Goal: Transaction & Acquisition: Purchase product/service

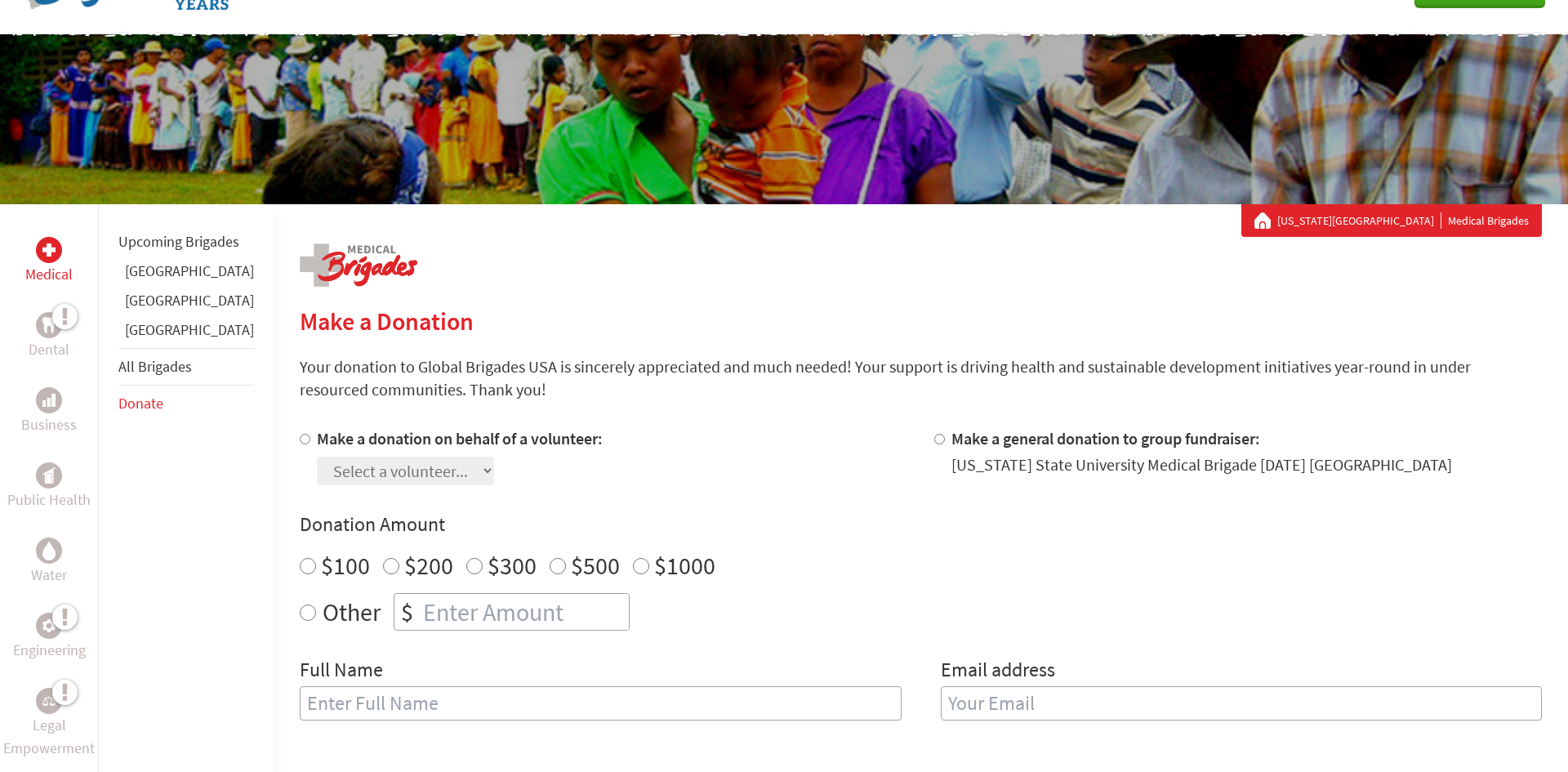
click at [299, 439] on input "Make a donation on behalf of a volunteer:" at bounding box center [305, 439] width 11 height 11
radio input "true"
click at [466, 463] on select "Select a volunteer... [PERSON_NAME] [PERSON_NAME] [PERSON_NAME] [PERSON_NAME]" at bounding box center [405, 472] width 177 height 29
select select "76C47000-74AE-11EF-BF8B-42010A8A0043"
click at [317, 457] on select "Select a volunteer... [PERSON_NAME] [PERSON_NAME] [PERSON_NAME] [PERSON_NAME]" at bounding box center [405, 472] width 177 height 29
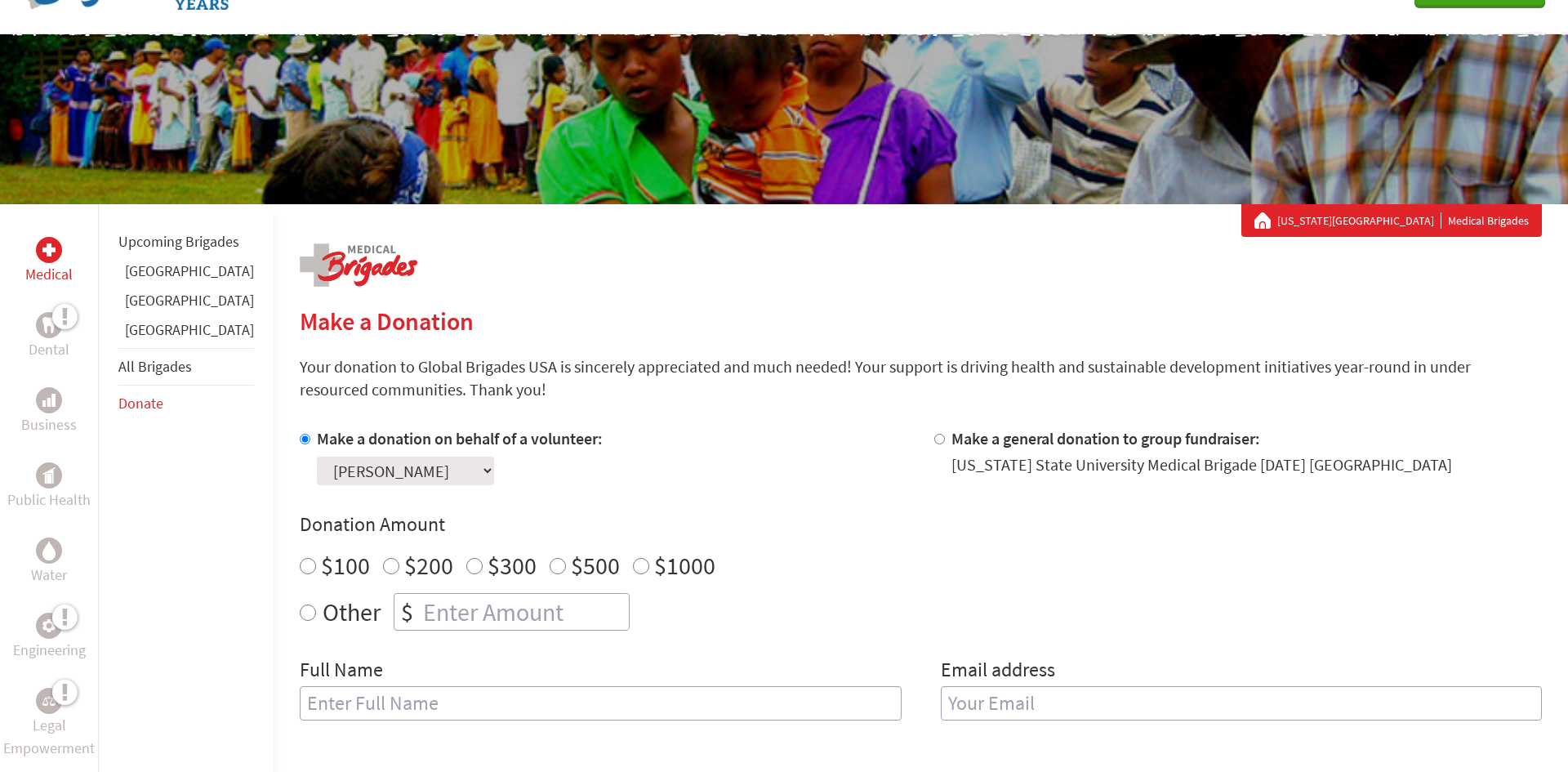
click at [429, 616] on input "number" at bounding box center [524, 612] width 209 height 36
radio input "true"
type input "250"
click at [407, 707] on input "text" at bounding box center [600, 703] width 602 height 35
type input "[PERSON_NAME]"
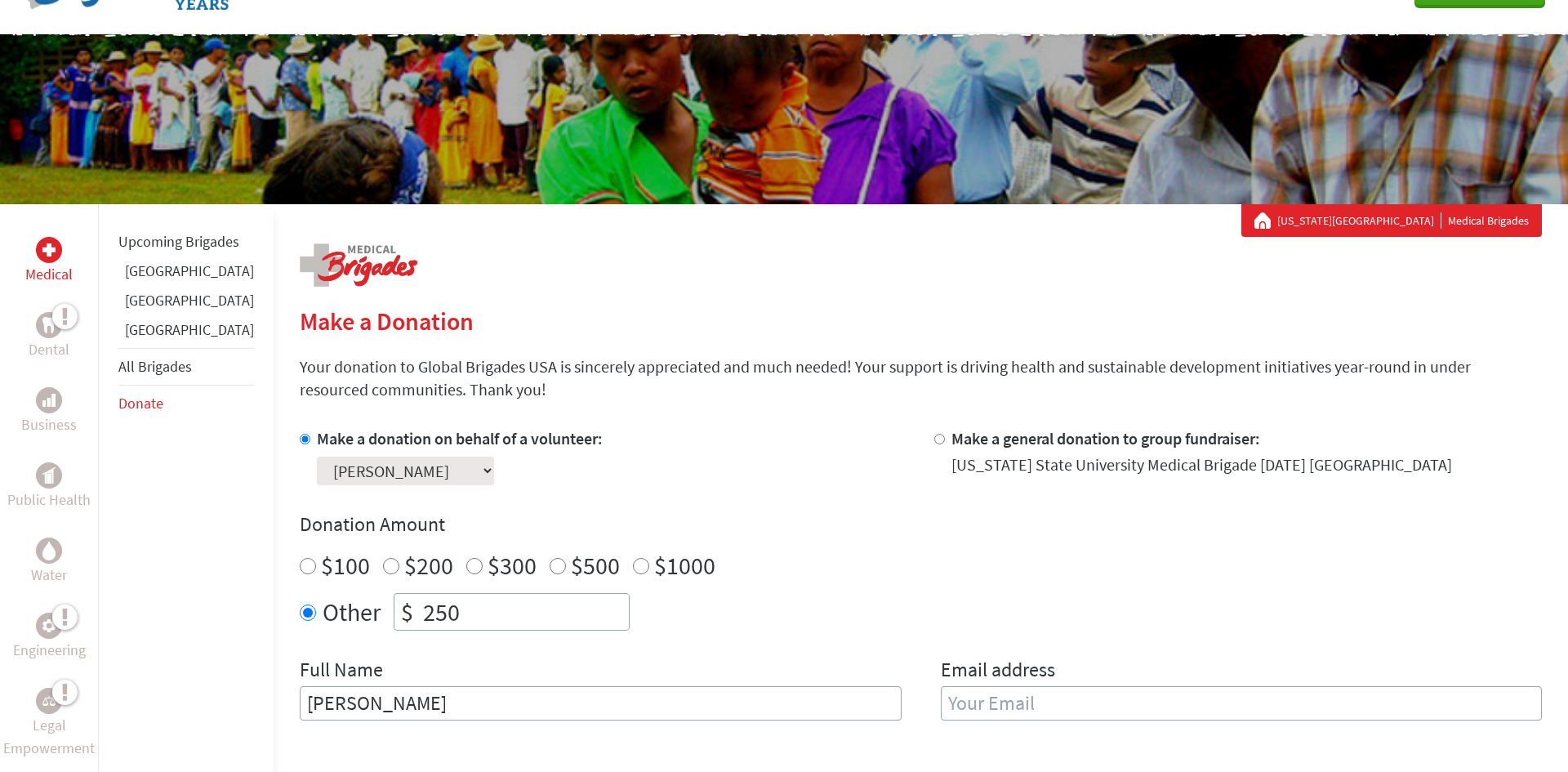
click at [952, 716] on input "email" at bounding box center [1242, 703] width 602 height 35
type input "[EMAIL_ADDRESS][DOMAIN_NAME]"
click at [1009, 545] on div "Donation Amount $100 $200 $300 $500 $1000 Other $ 250" at bounding box center [920, 571] width 1243 height 119
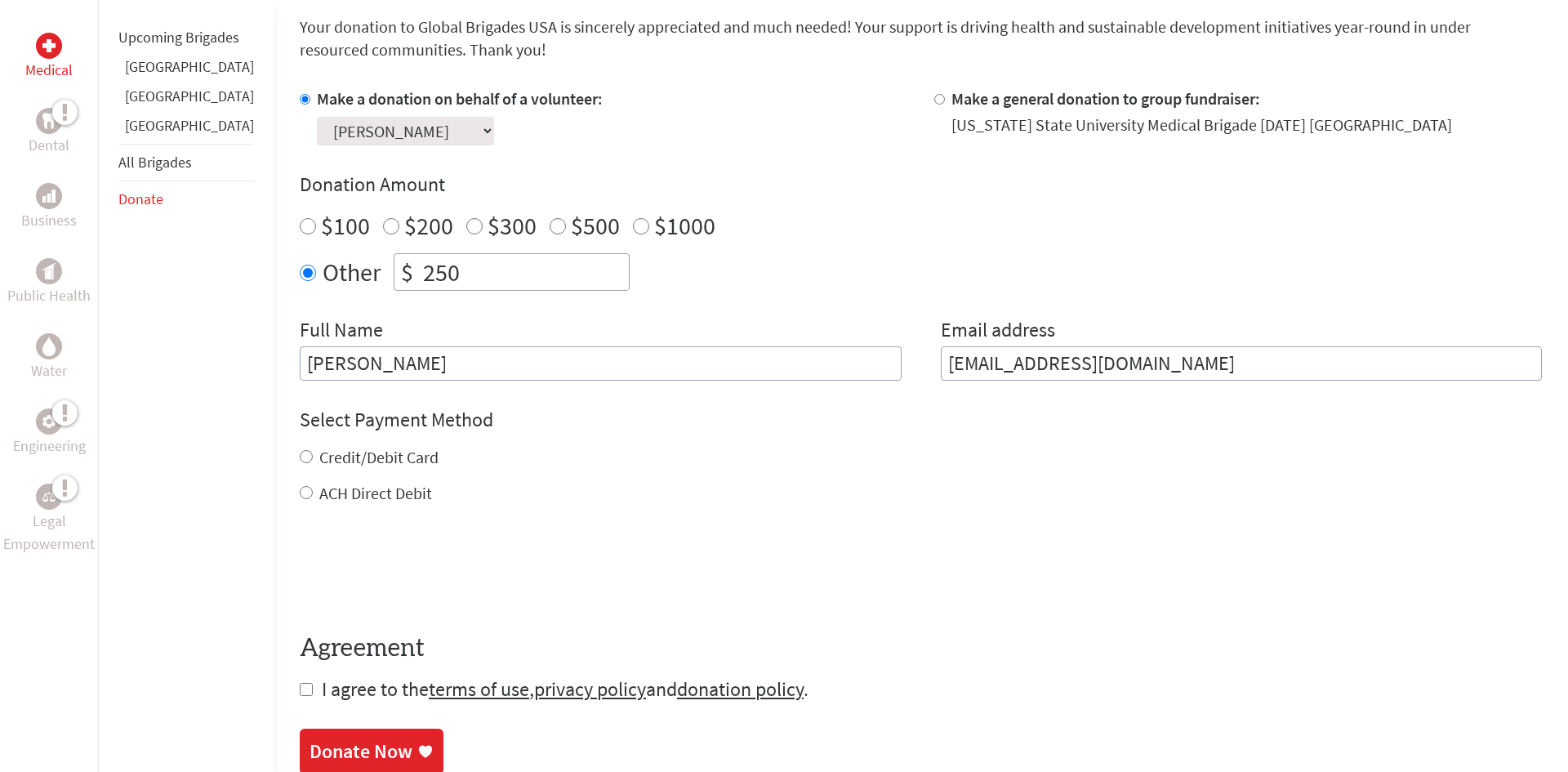
scroll to position [444, 0]
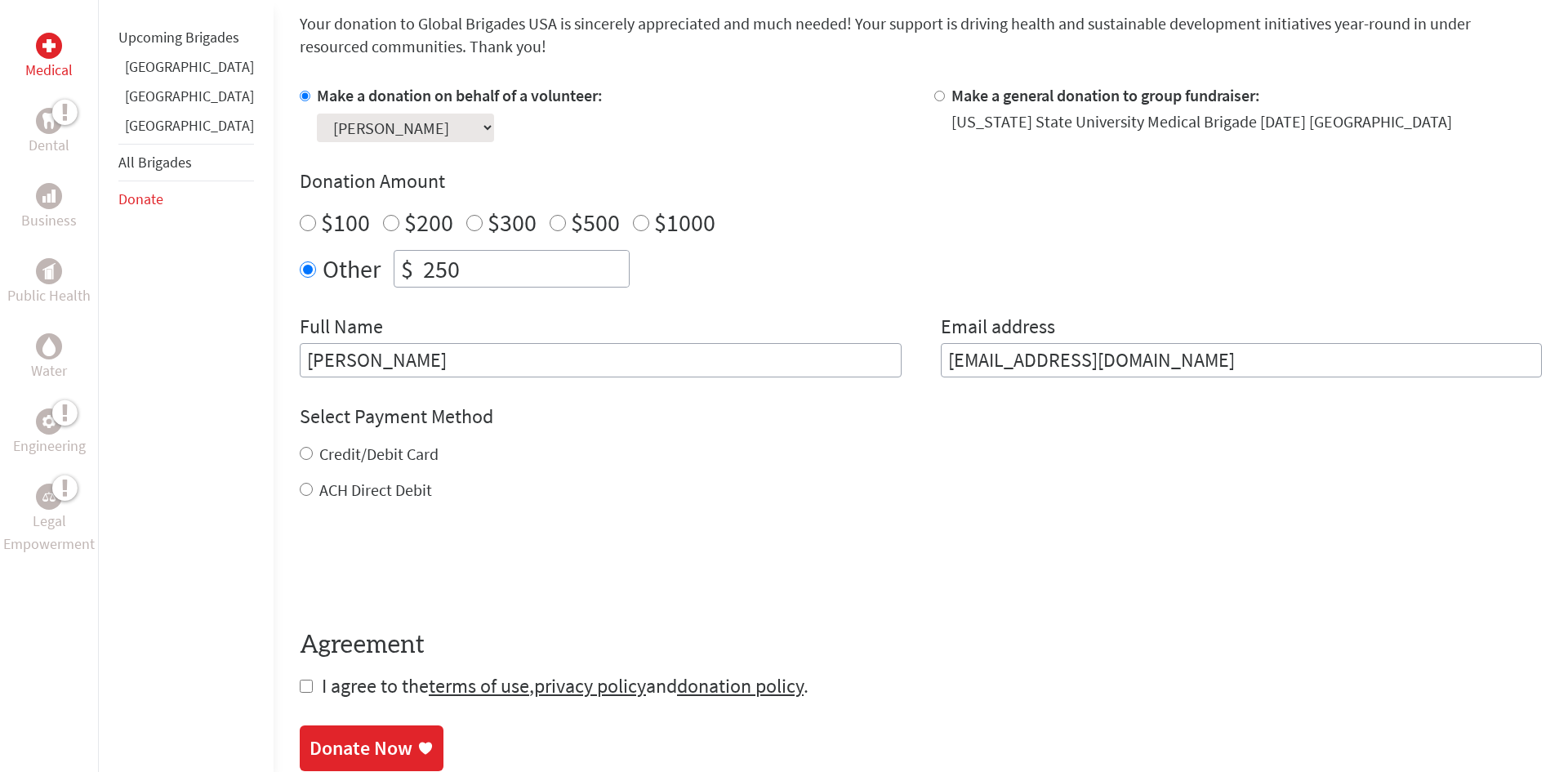
click at [1115, 354] on input "[EMAIL_ADDRESS][DOMAIN_NAME]" at bounding box center [1242, 360] width 602 height 35
type input "[EMAIL_ADDRESS][DOMAIN_NAME]"
click at [378, 486] on label "ACH Direct Debit" at bounding box center [375, 489] width 113 height 21
click at [313, 486] on input "ACH Direct Debit" at bounding box center [306, 489] width 13 height 13
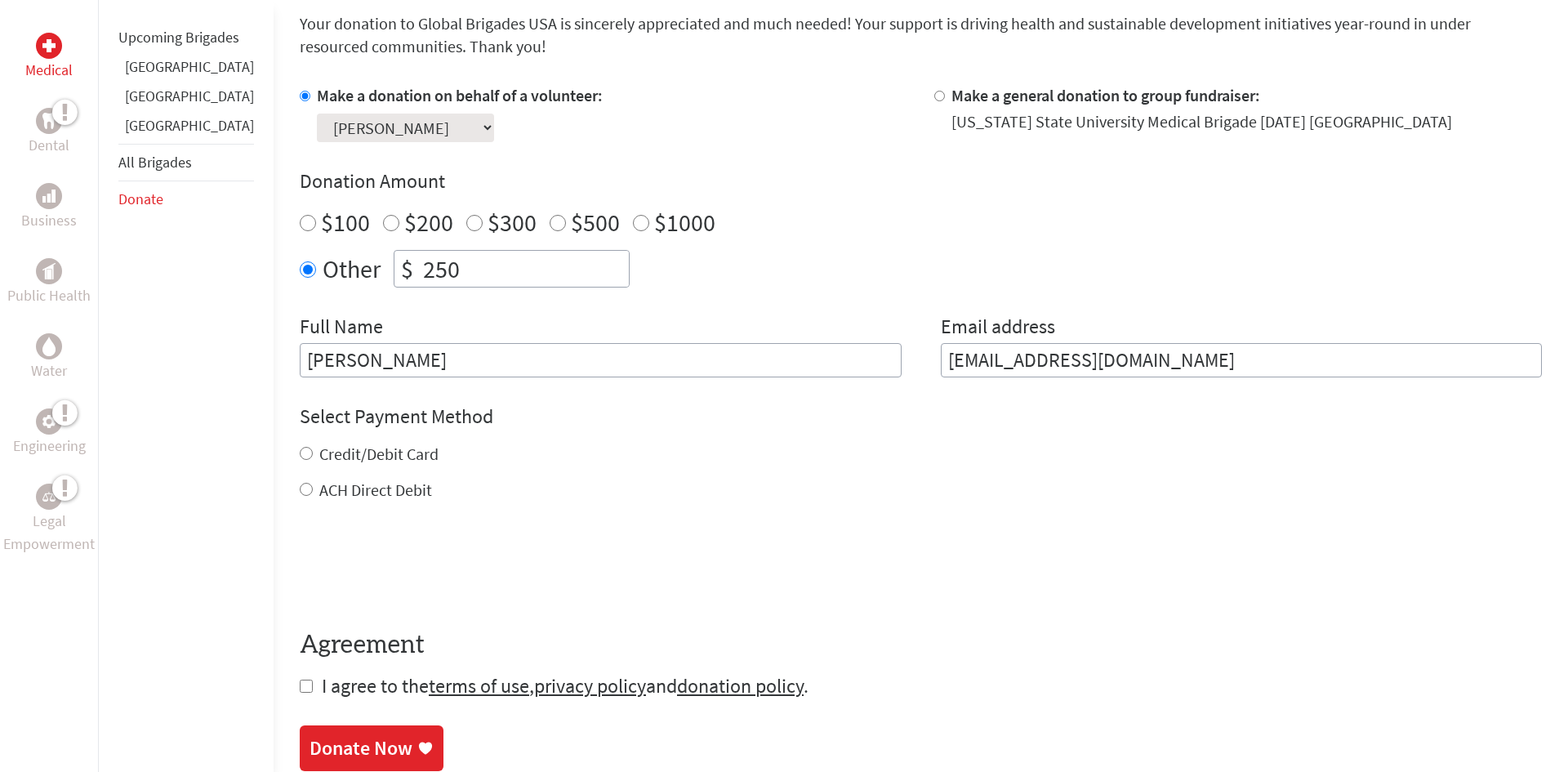
radio input "true"
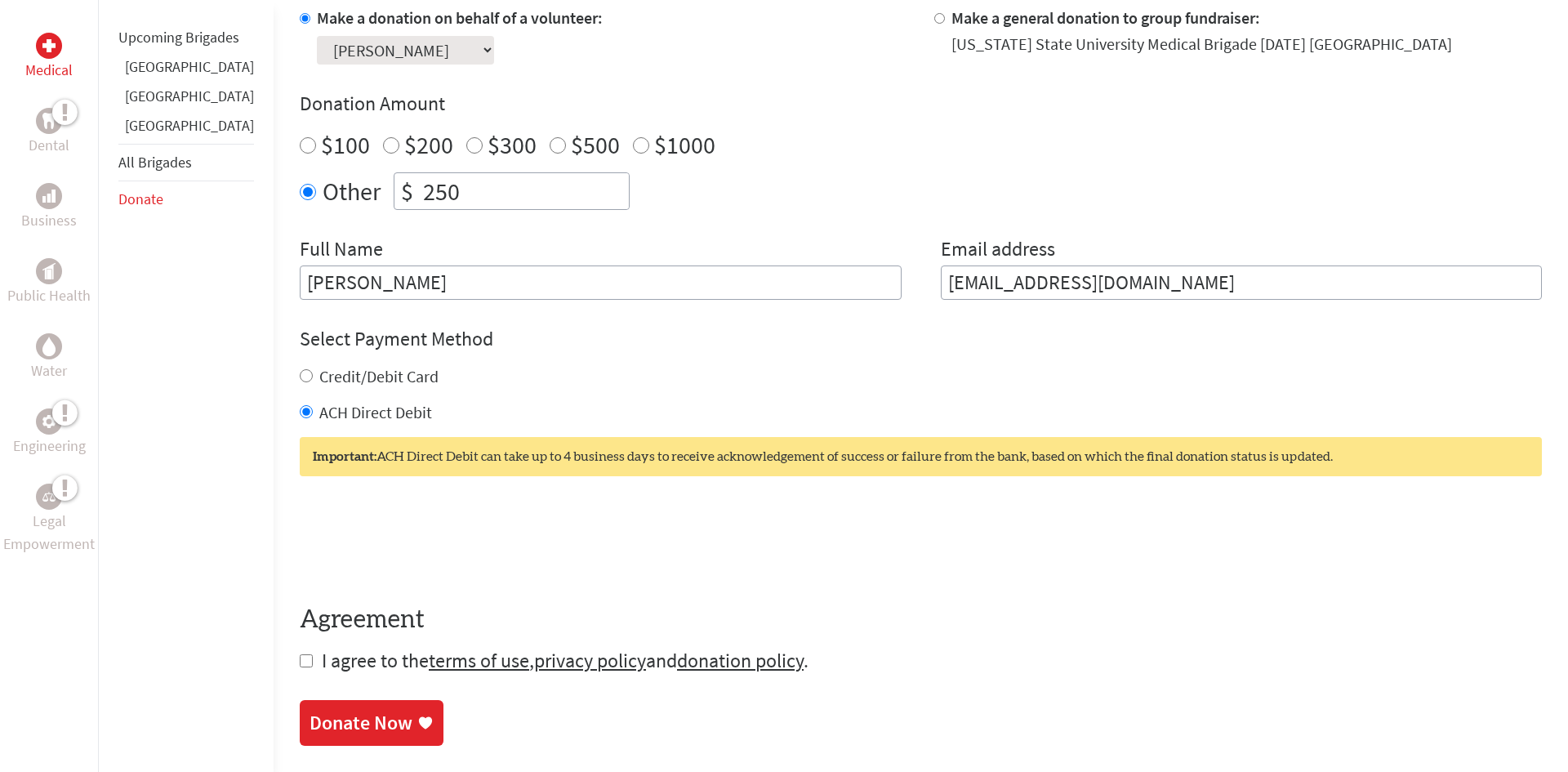
scroll to position [523, 0]
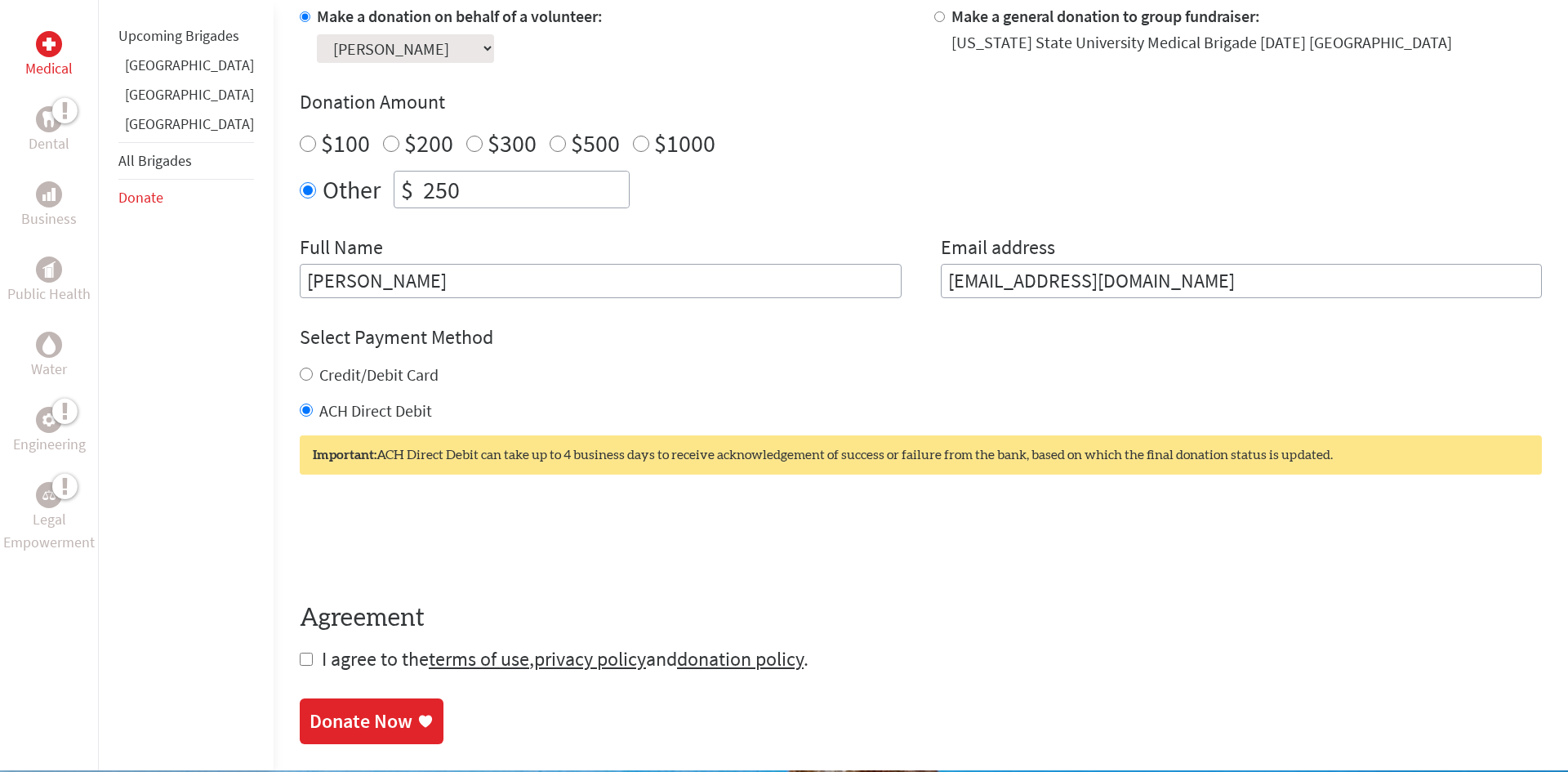
click at [362, 379] on label "Credit/Debit Card" at bounding box center [379, 374] width 119 height 21
click at [313, 379] on input "Credit/Debit Card" at bounding box center [306, 374] width 13 height 13
radio input "true"
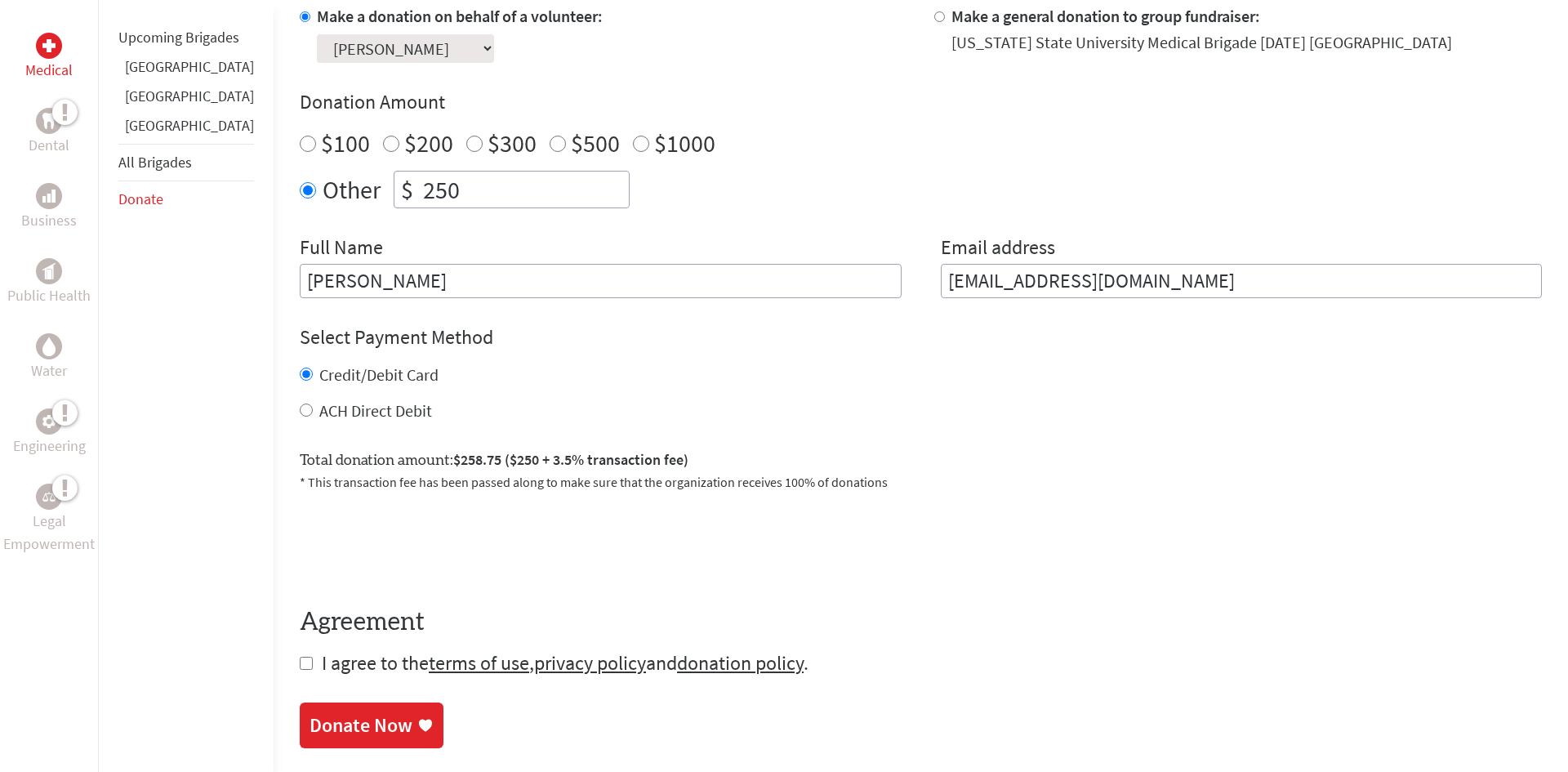
click at [299, 660] on input "checkbox" at bounding box center [306, 663] width 13 height 13
checkbox input "true"
click at [311, 710] on link "Donate Now" at bounding box center [371, 727] width 143 height 45
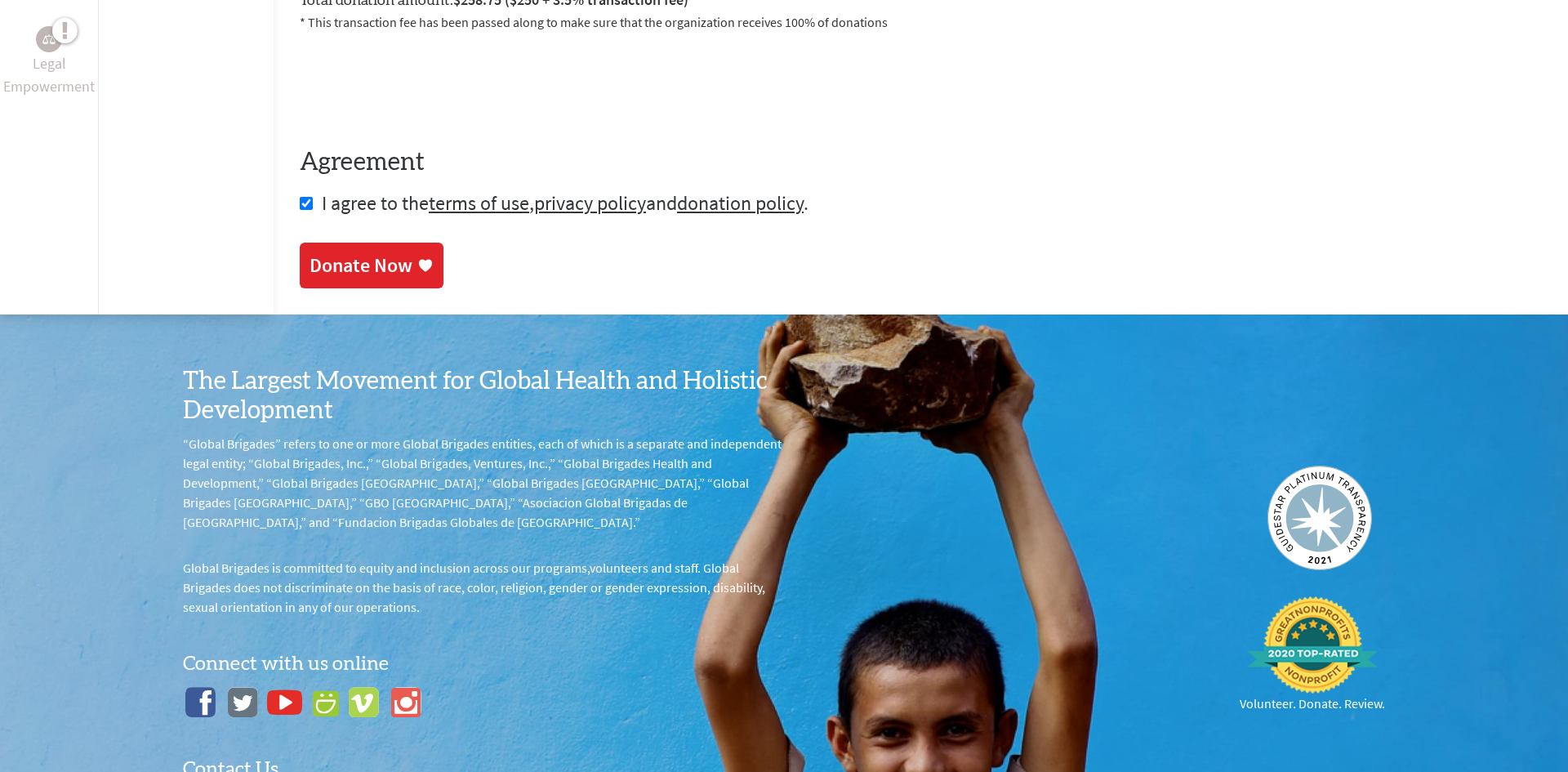
scroll to position [990, 0]
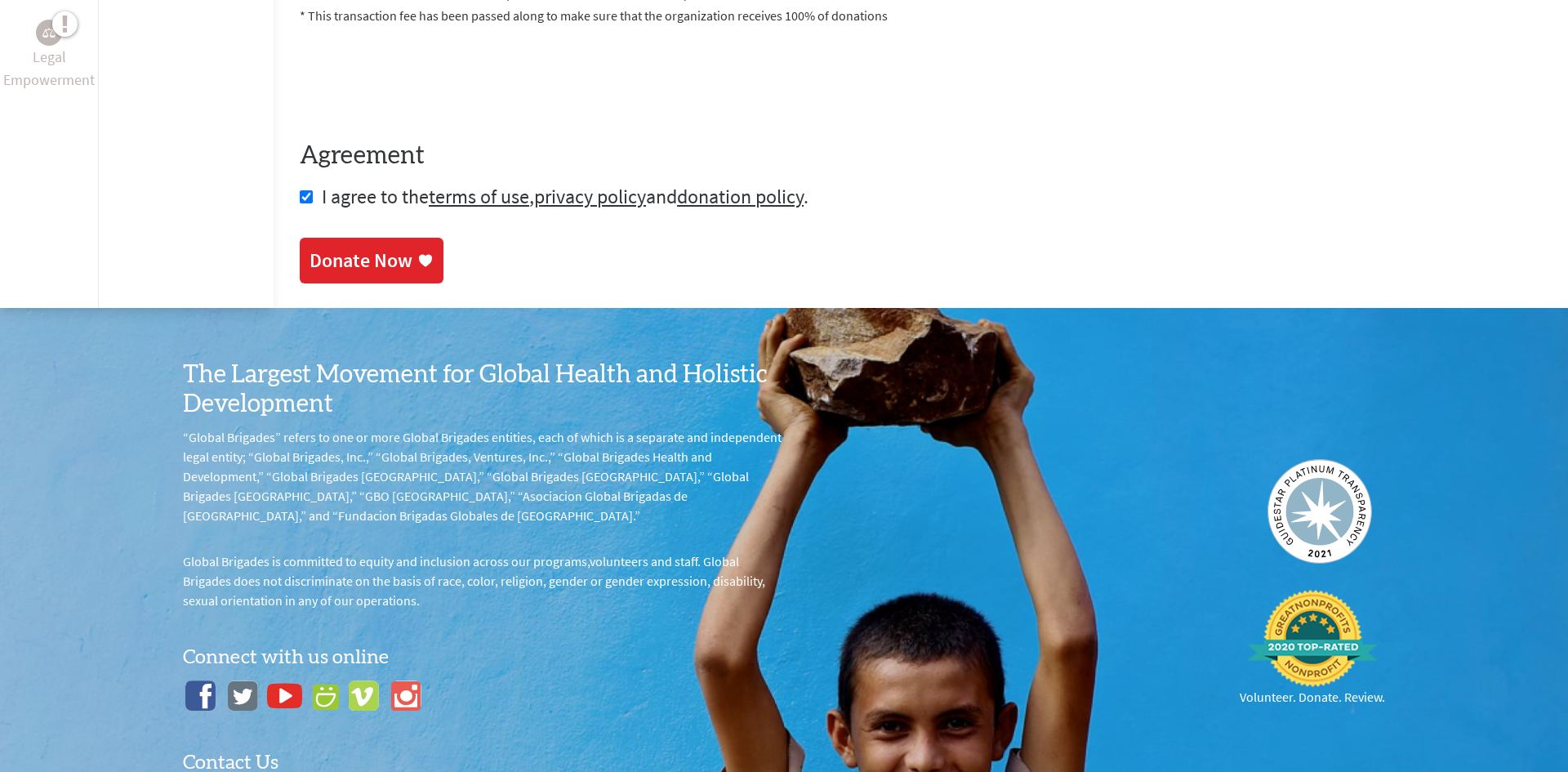
click at [379, 258] on div "Donate Now" at bounding box center [371, 260] width 124 height 26
